Goal: Task Accomplishment & Management: Manage account settings

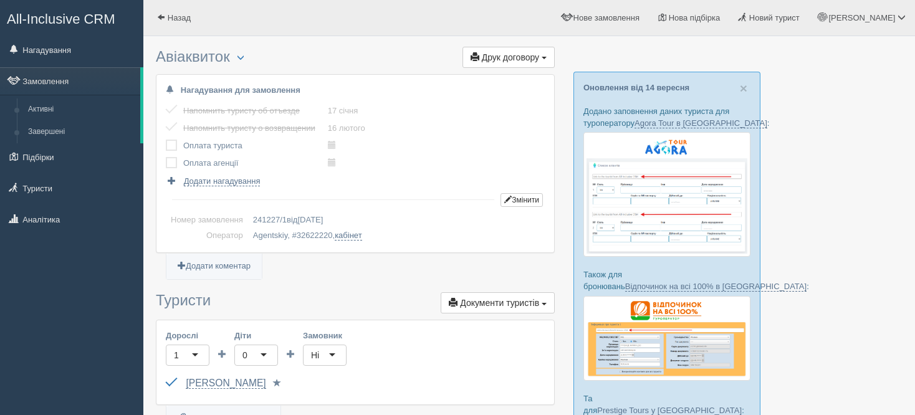
click at [92, 82] on link "Замовлення" at bounding box center [70, 80] width 140 height 27
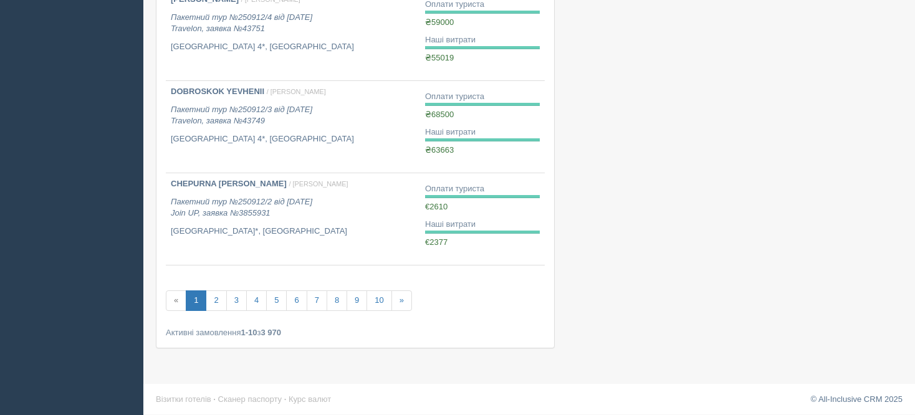
scroll to position [793, 0]
click at [289, 307] on link "6" at bounding box center [296, 300] width 21 height 21
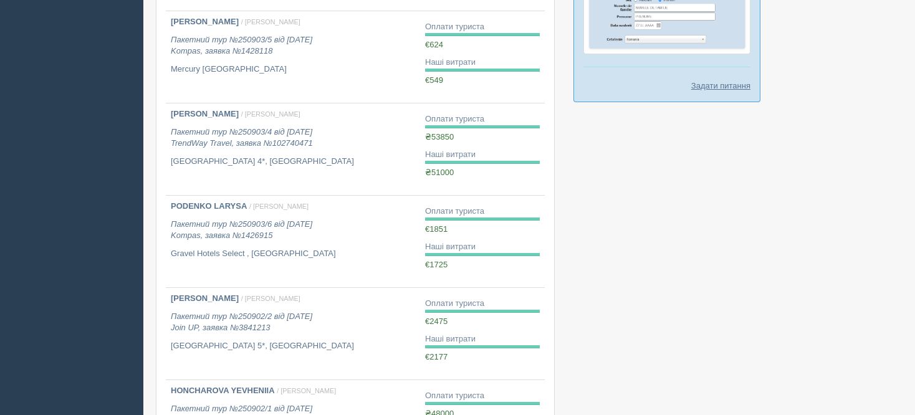
scroll to position [793, 0]
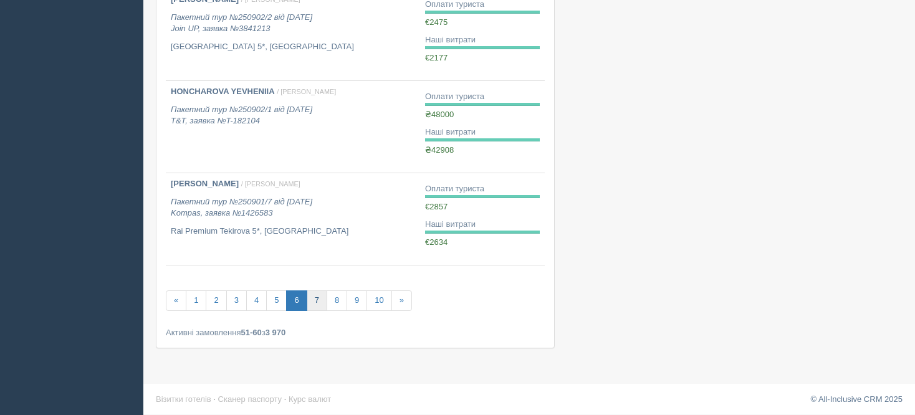
click at [308, 305] on link "7" at bounding box center [317, 300] width 21 height 21
click at [253, 307] on link "5" at bounding box center [256, 300] width 21 height 21
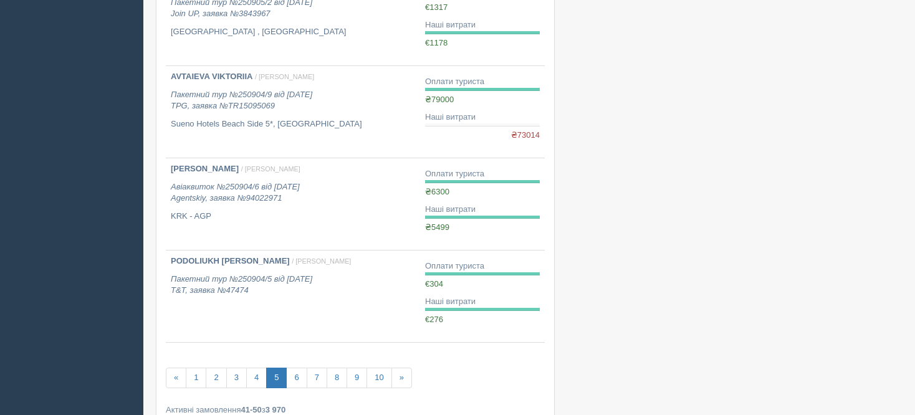
scroll to position [793, 0]
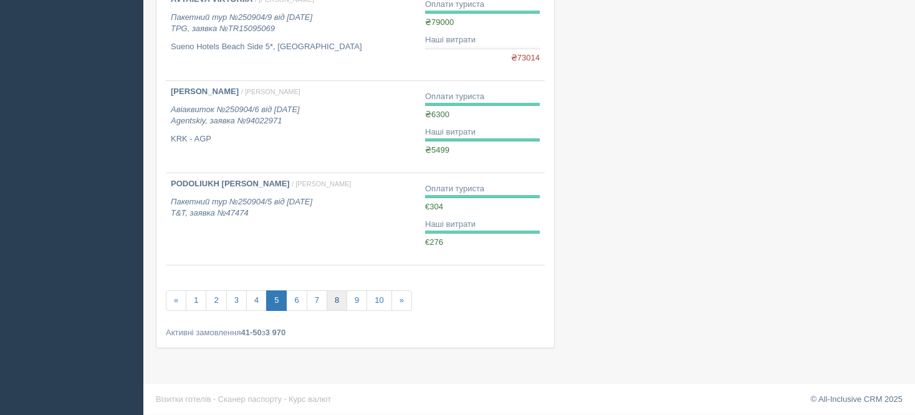
click at [329, 300] on link "8" at bounding box center [337, 300] width 21 height 21
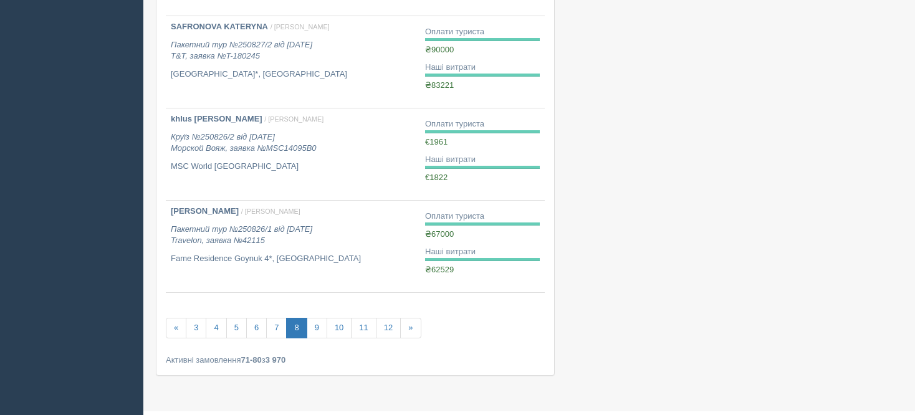
scroll to position [767, 0]
